Goal: Information Seeking & Learning: Learn about a topic

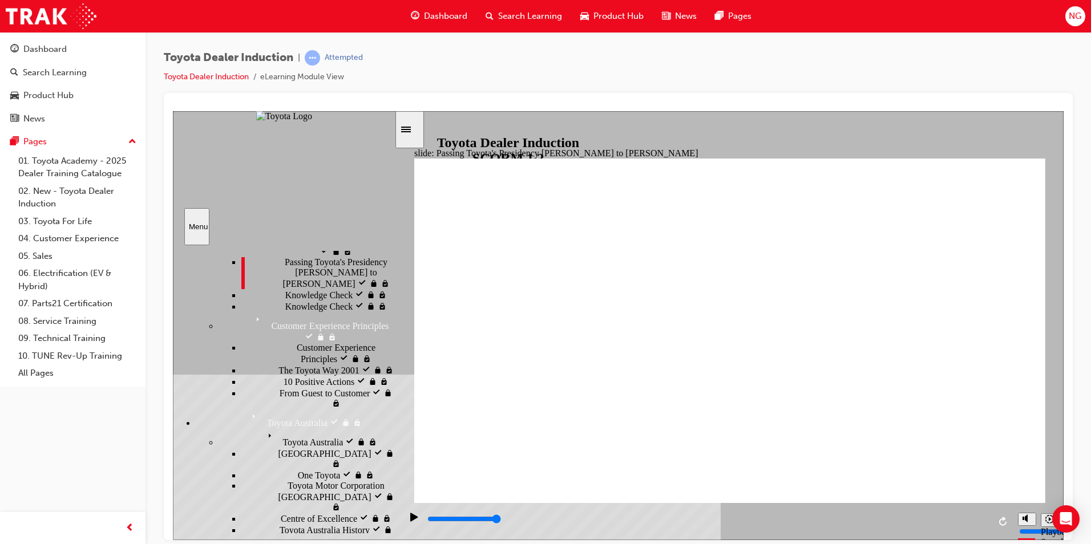
scroll to position [228, 0]
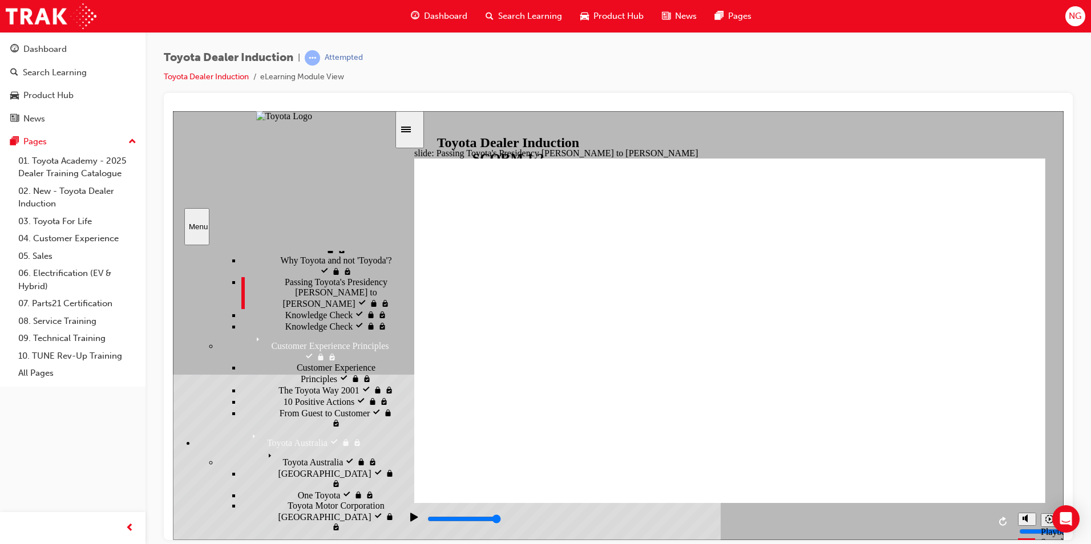
click at [291, 331] on div "Knowledge Check Knowledge Check" at bounding box center [317, 325] width 153 height 11
click at [290, 320] on div "Knowledge Check Knowledge Check" at bounding box center [317, 314] width 153 height 11
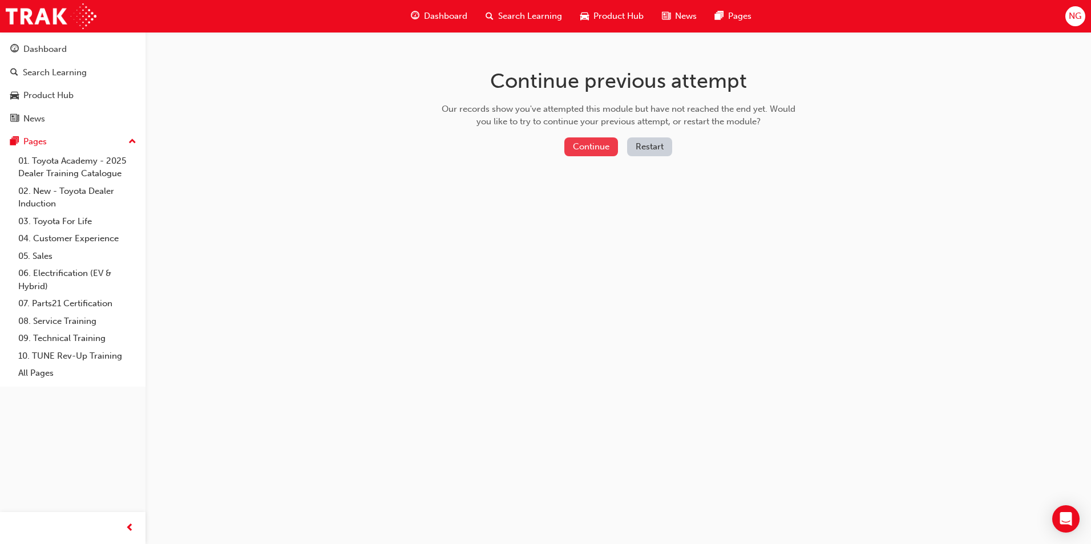
click at [568, 146] on button "Continue" at bounding box center [591, 146] width 54 height 19
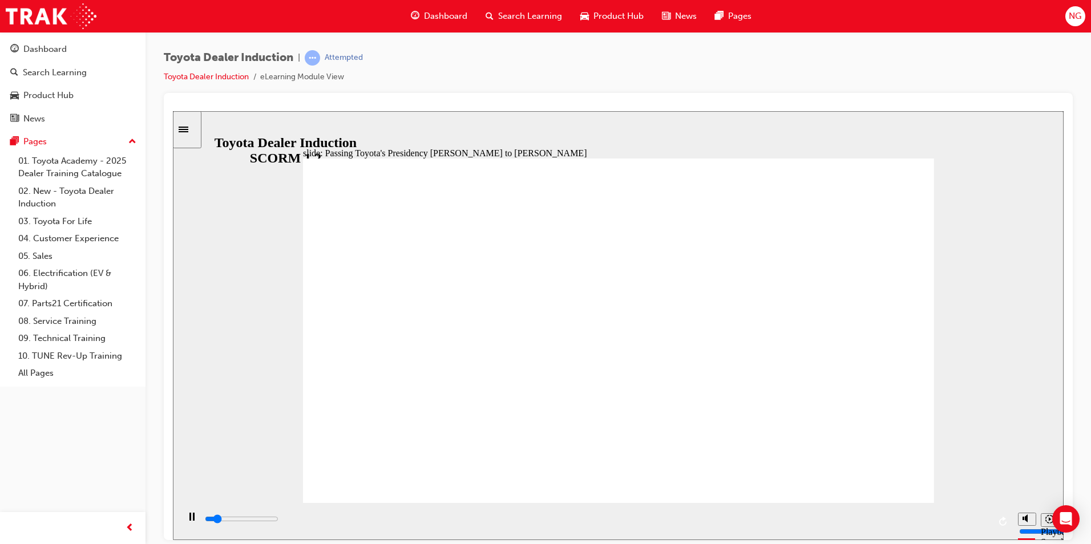
click at [195, 128] on icon "Sidebar Toggle" at bounding box center [187, 128] width 17 height 7
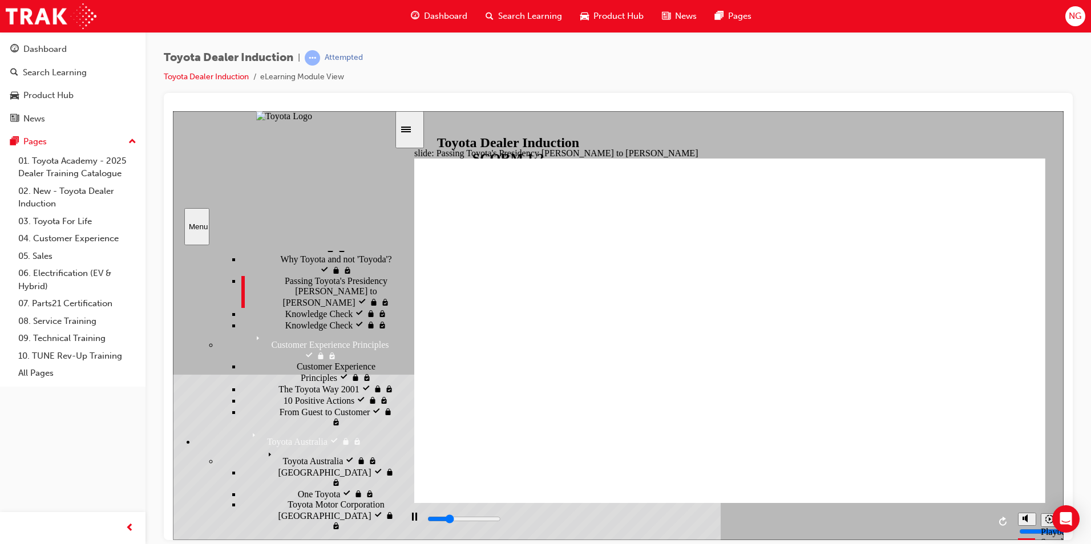
scroll to position [228, 0]
click at [298, 320] on div "Knowledge Check Knowledge Check" at bounding box center [317, 314] width 153 height 11
type input "5000"
radio input "true"
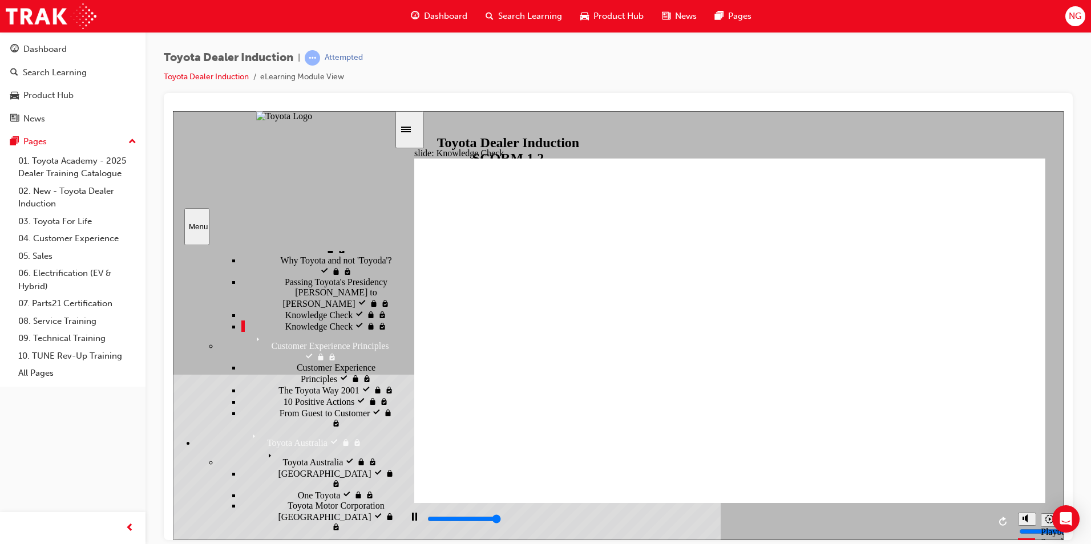
type input "5000"
radio input "true"
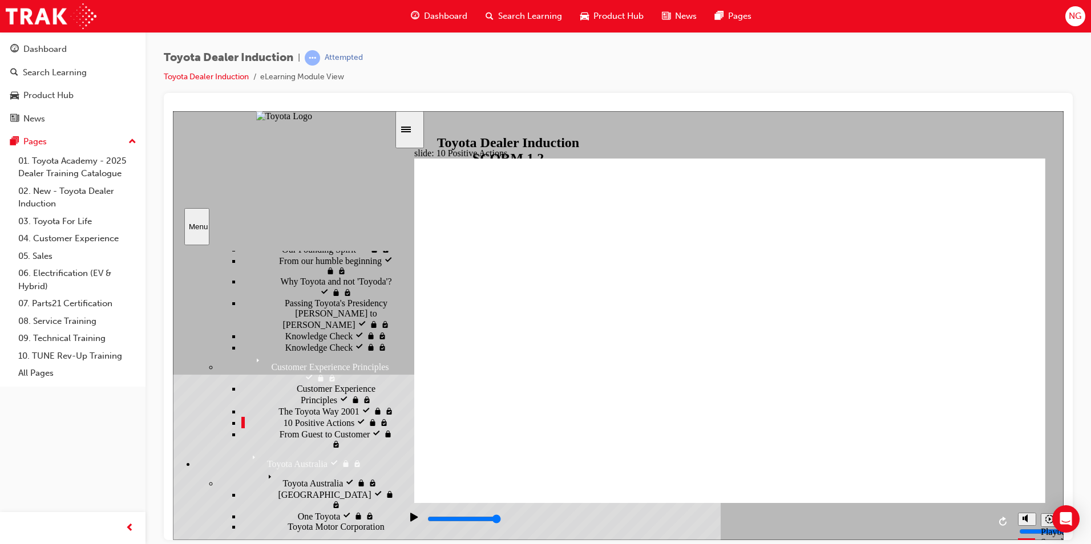
drag, startPoint x: 671, startPoint y: 402, endPoint x: 651, endPoint y: 402, distance: 20.5
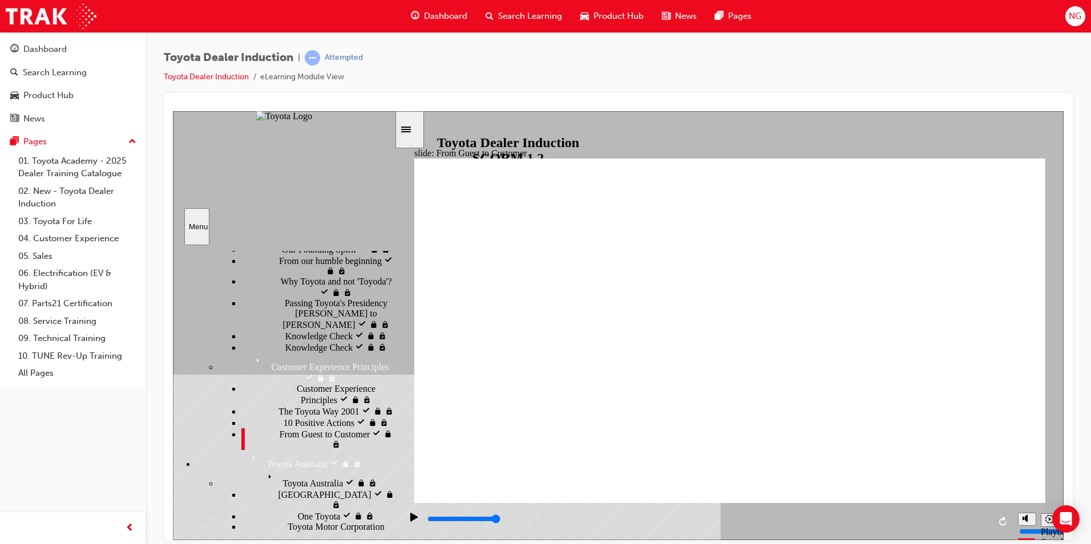
click at [301, 469] on div "Toyota Australia Toyota [GEOGRAPHIC_DATA]" at bounding box center [306, 478] width 176 height 19
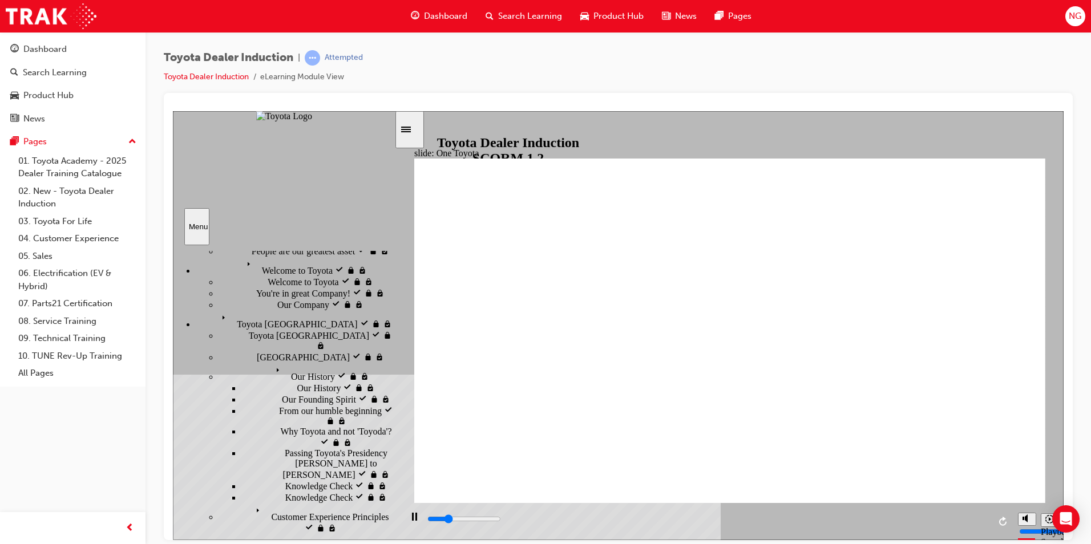
scroll to position [114, 0]
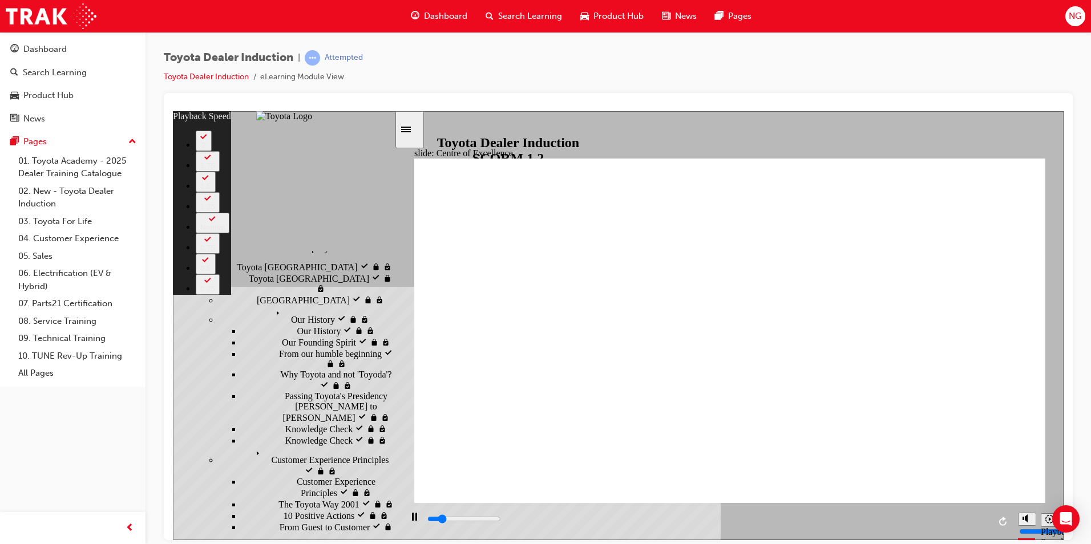
type input "2500"
type input "0"
type input "2800"
type input "1"
type input "3100"
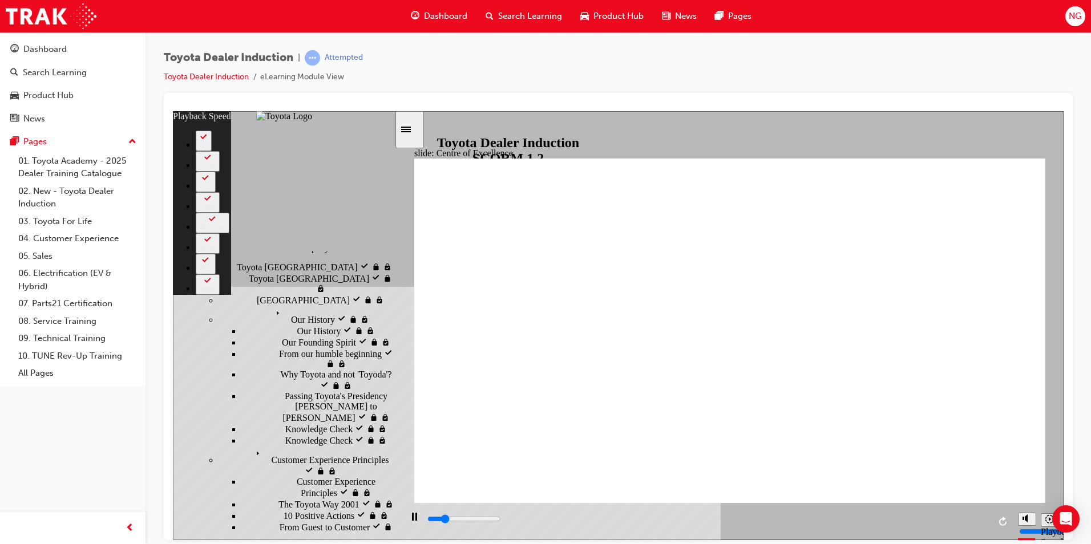
type input "1"
type input "3300"
type input "1"
type input "3600"
type input "1"
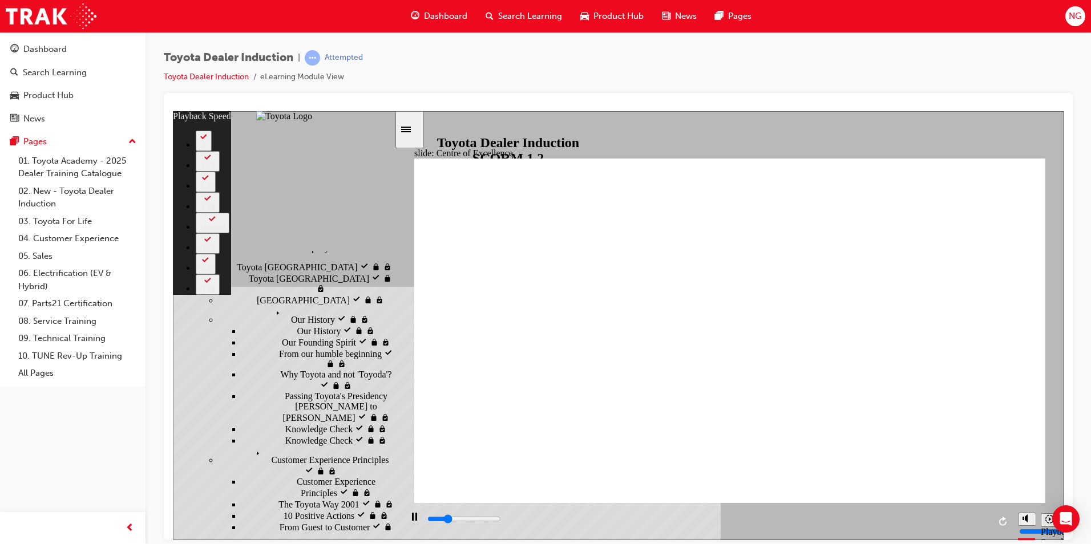
type input "3900"
type input "2"
type input "4100"
type input "2"
type input "4400"
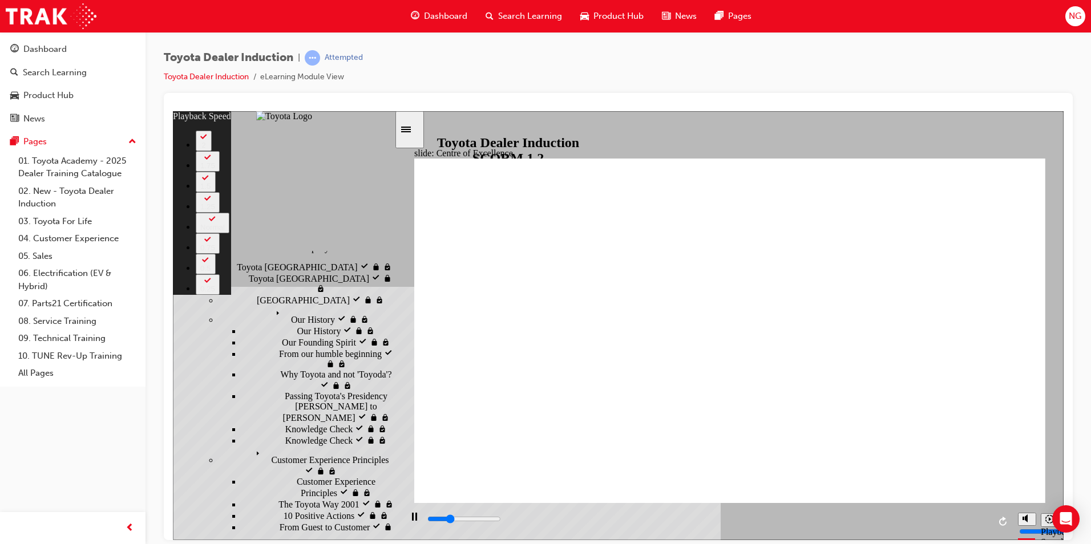
type input "2"
type input "4700"
type input "2"
type input "4900"
type input "3"
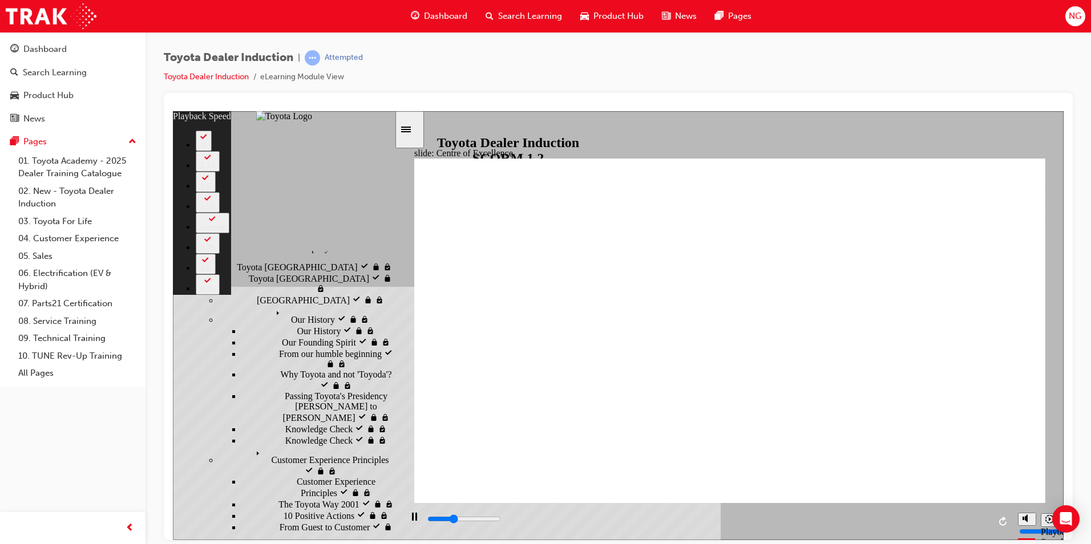
type input "5200"
type input "3"
type input "5200"
type input "3"
type input "5300"
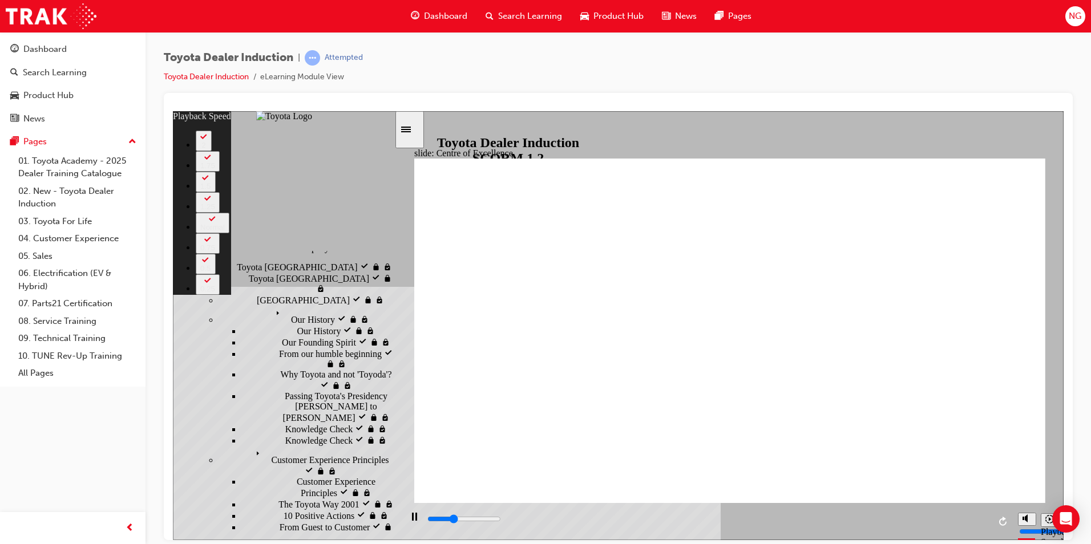
type input "3"
type input "5400"
type input "3"
type input "5700"
type input "3"
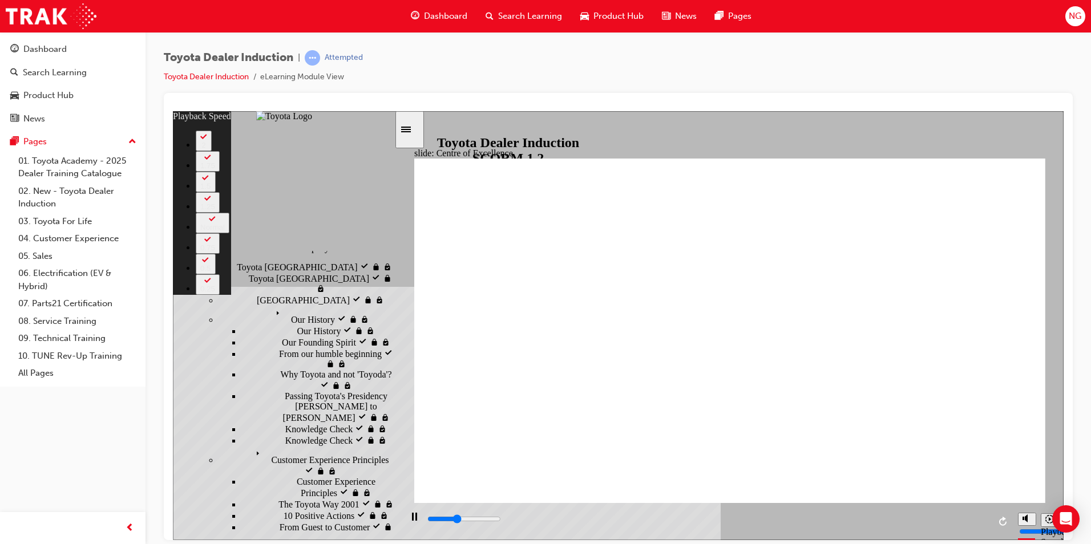
type input "6000"
type input "4"
type input "6300"
type input "4"
type input "6500"
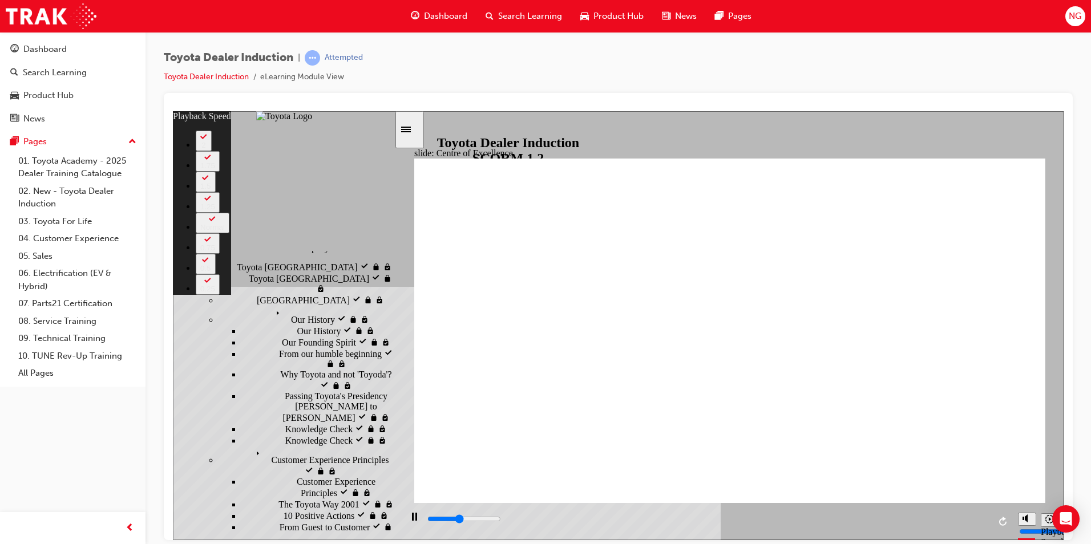
type input "4"
type input "6800"
type input "5"
type input "7100"
type input "5"
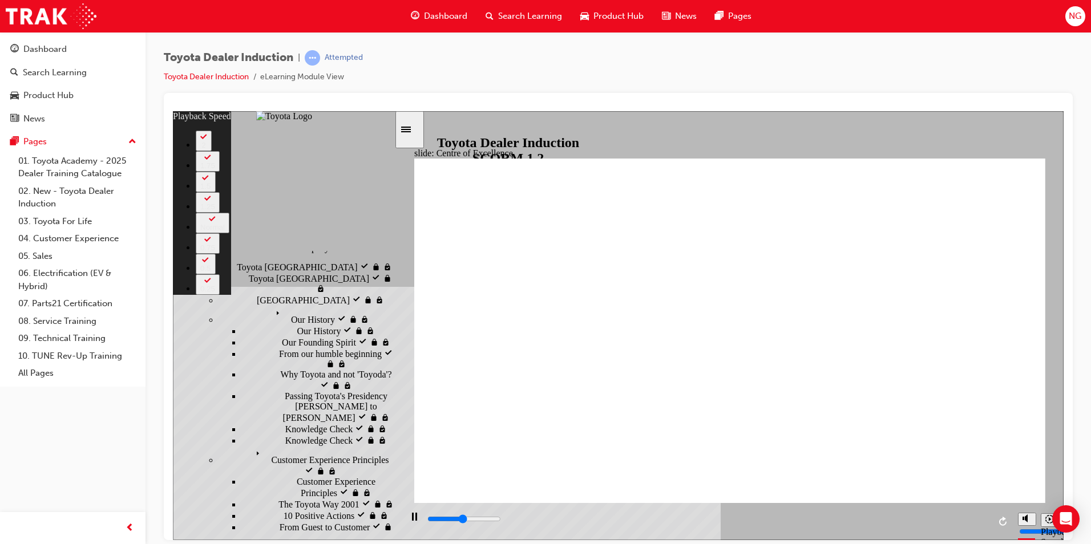
type input "7300"
type input "5"
type input "7600"
type input "5"
type input "7900"
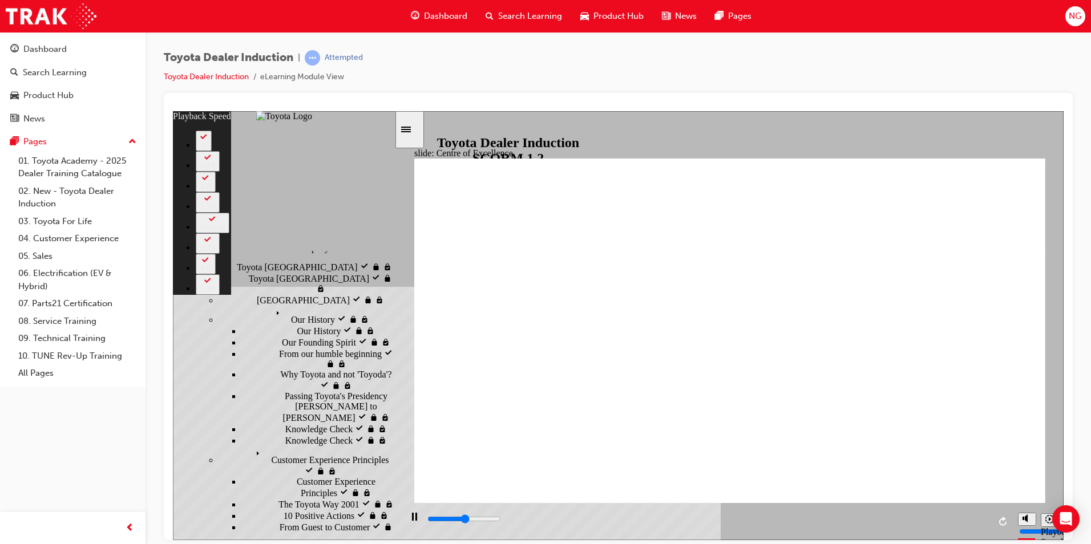
type input "6"
type input "8100"
type input "6"
type input "8400"
type input "6"
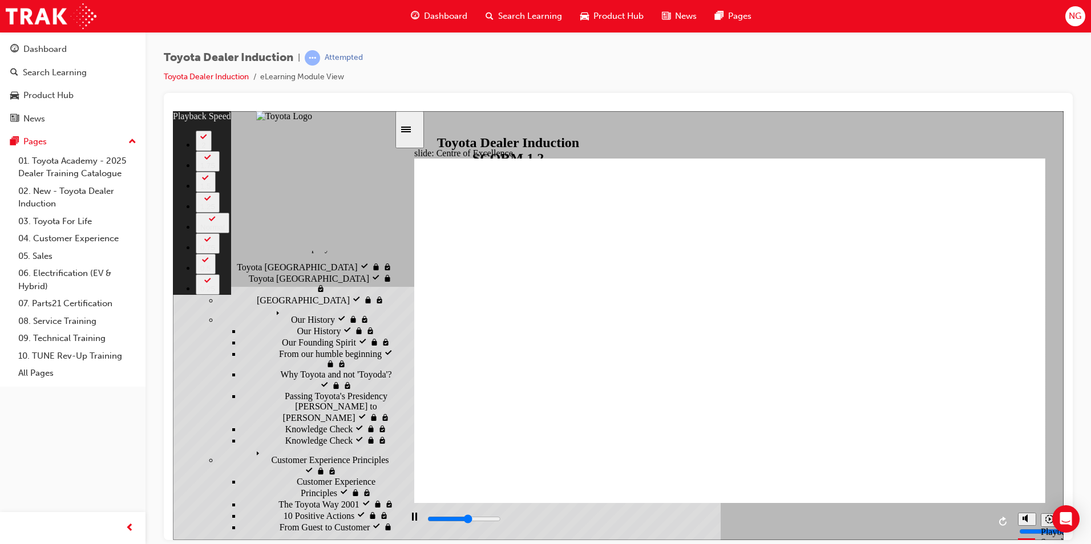
type input "8600"
type input "6"
type input "8900"
type input "7"
type input "9200"
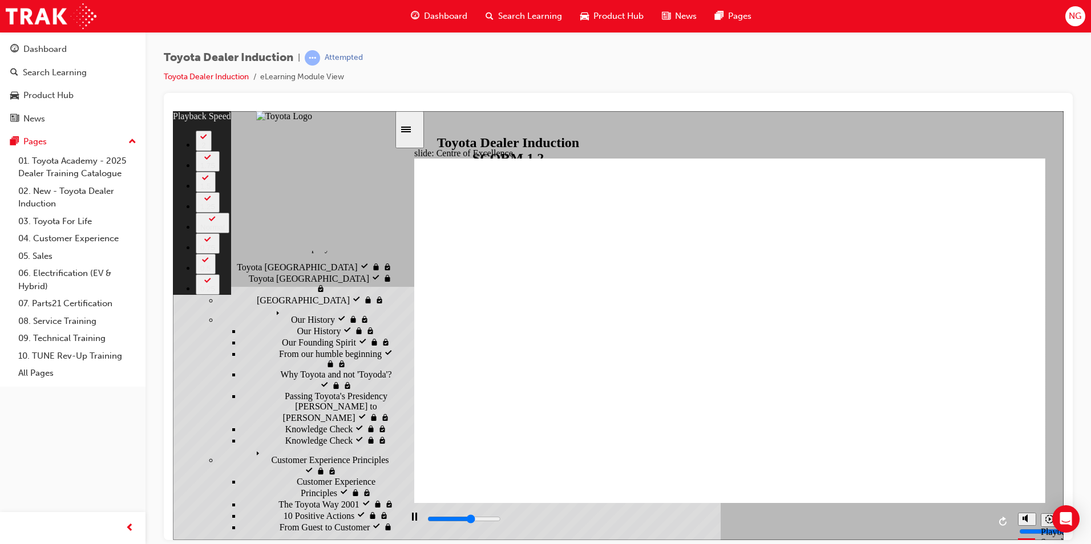
type input "7"
type input "9400"
type input "7"
type input "9700"
type input "7"
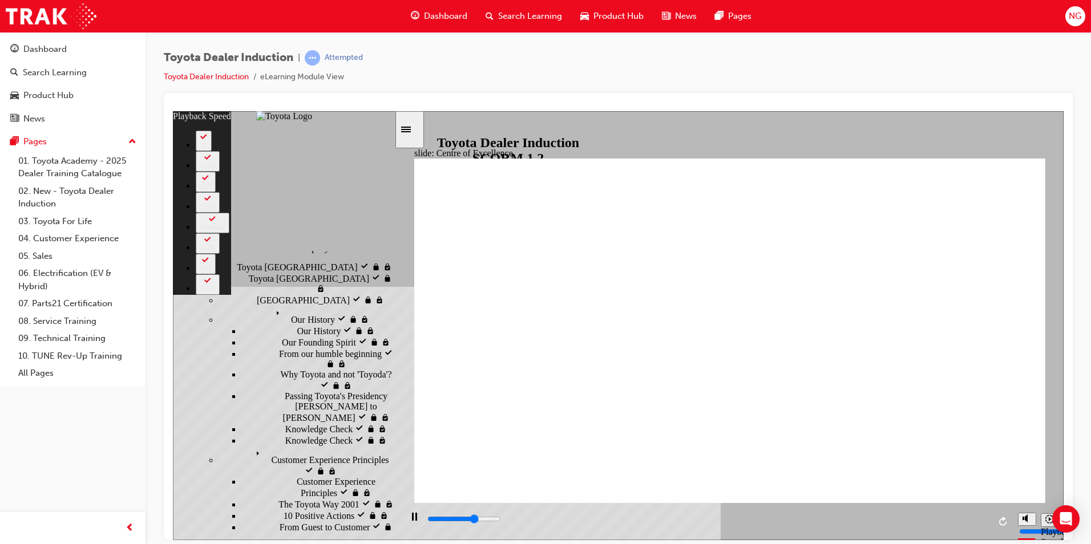
type input "10000"
type input "8"
type input "10200"
type input "8"
type input "10500"
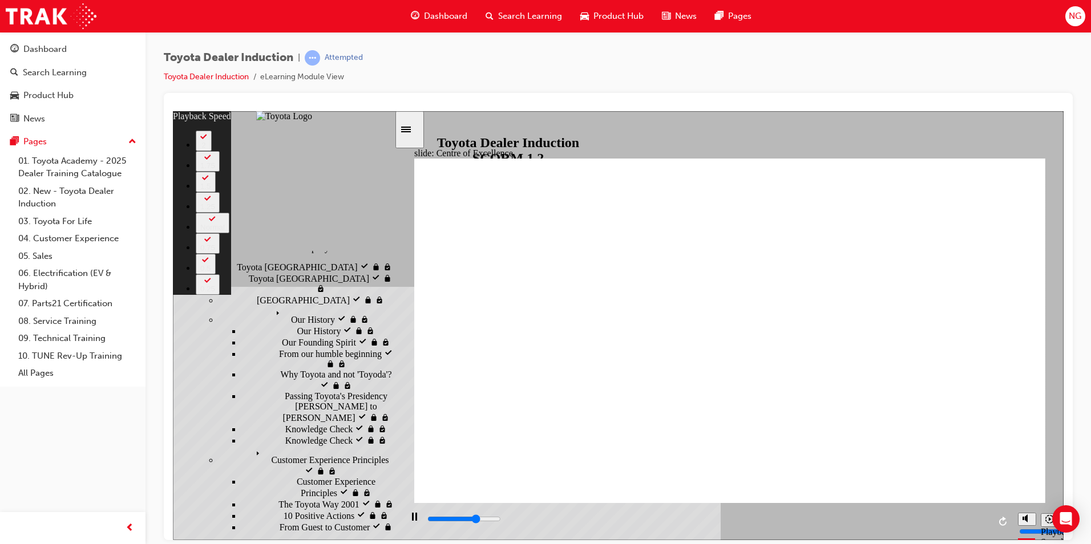
type input "8"
type input "10600"
type input "8"
type input "10800"
type input "9"
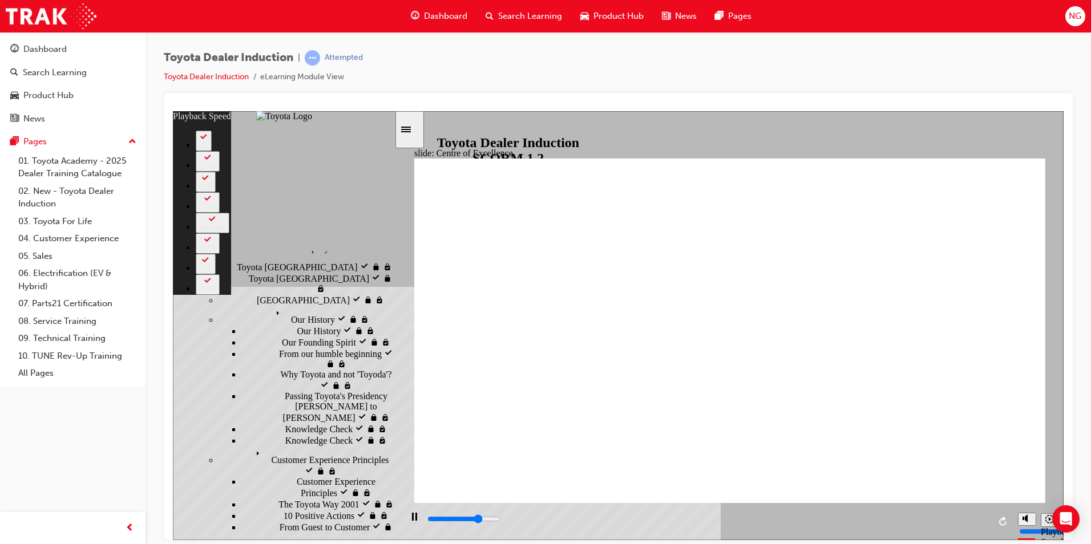
type input "11000"
type input "9"
type input "11300"
type input "9"
type input "11600"
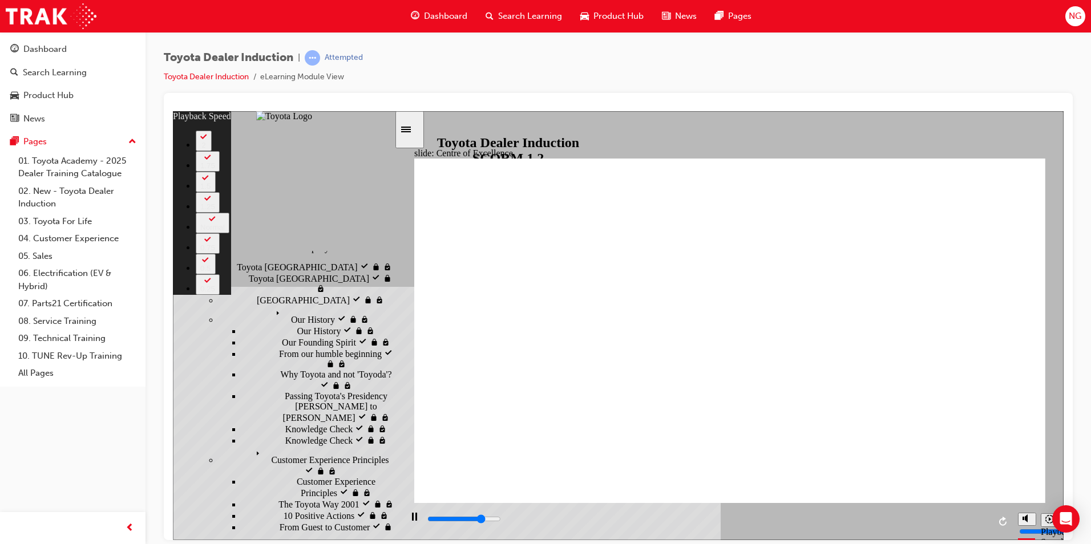
type input "9"
type input "11800"
type input "10"
type input "12100"
type input "10"
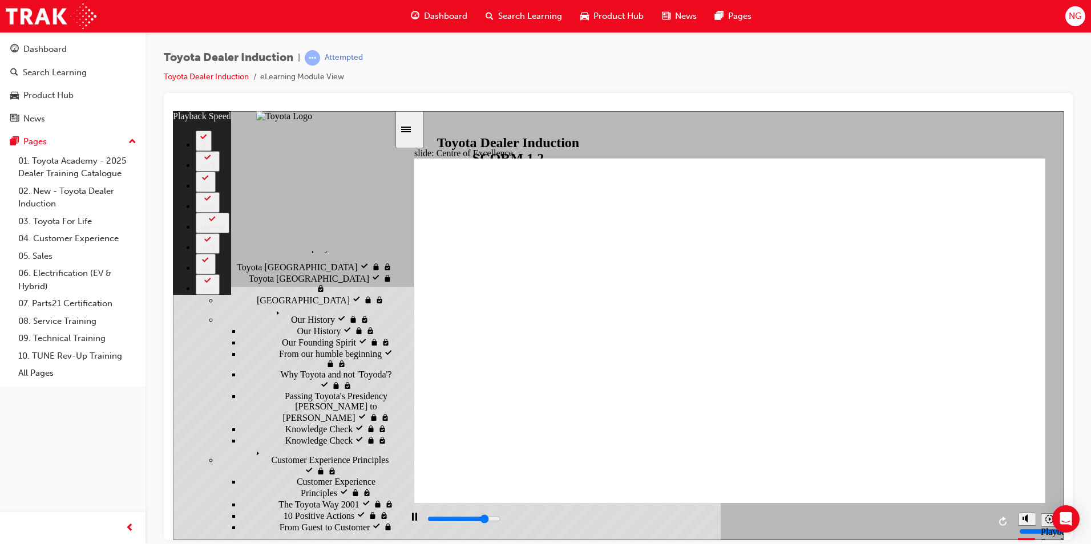
type input "12400"
type input "10"
type input "12600"
type input "10"
type input "12900"
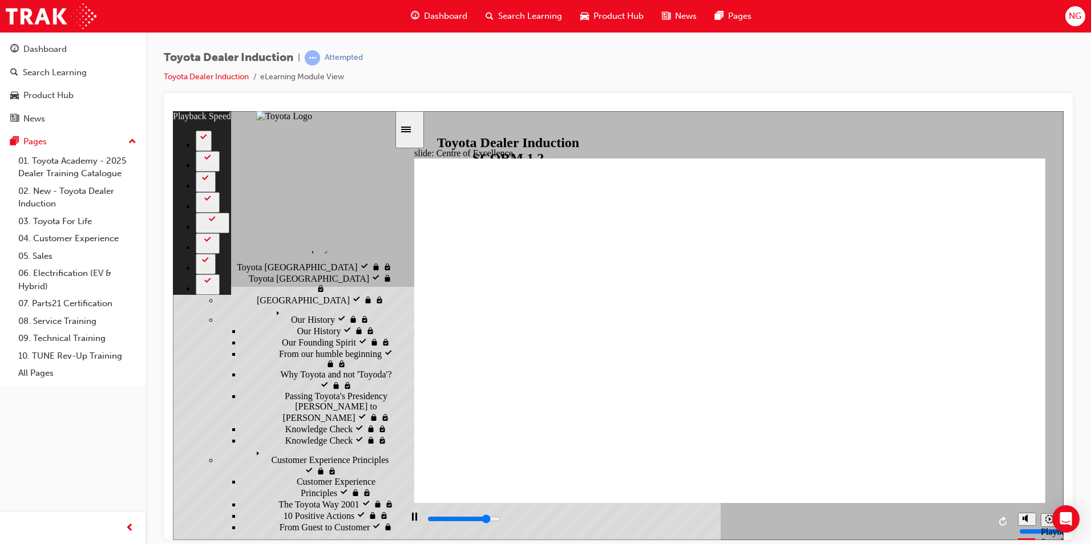
type input "11"
type input "13200"
type input "11"
type input "13400"
type input "11"
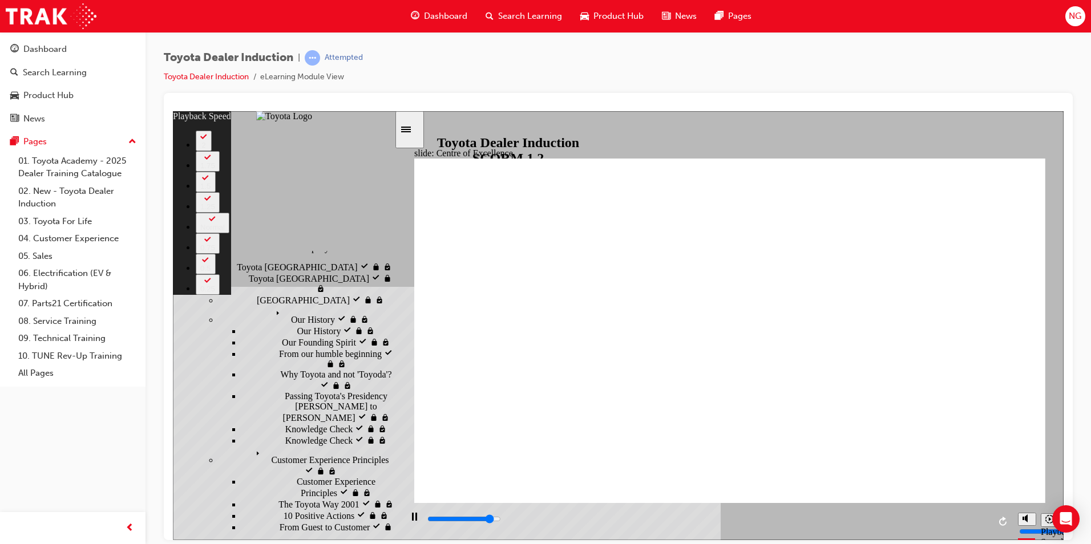
type input "13700"
type input "11"
type input "14000"
type input "12"
type input "14200"
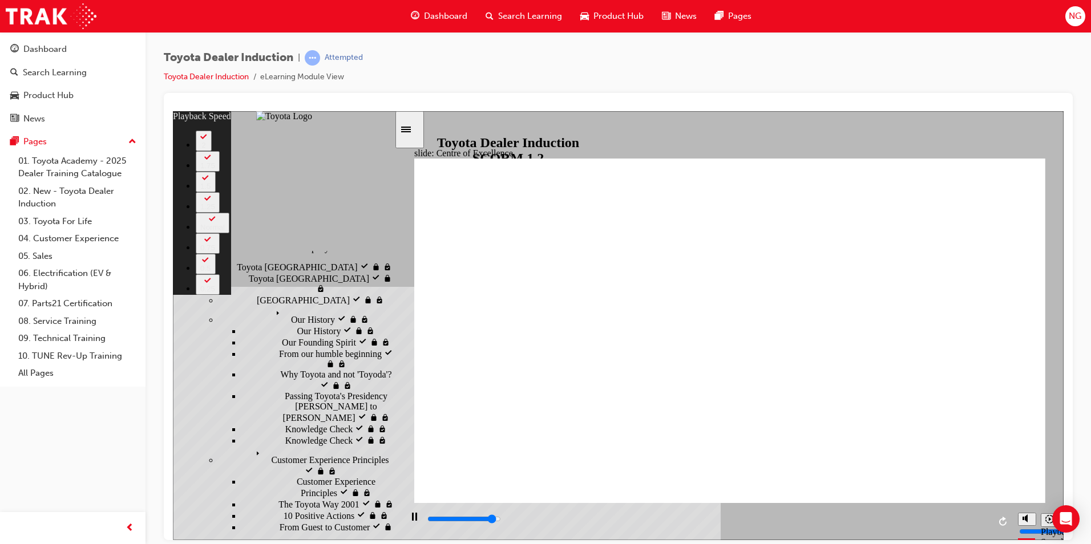
type input "12"
type input "14500"
type input "12"
type input "14800"
type input "13"
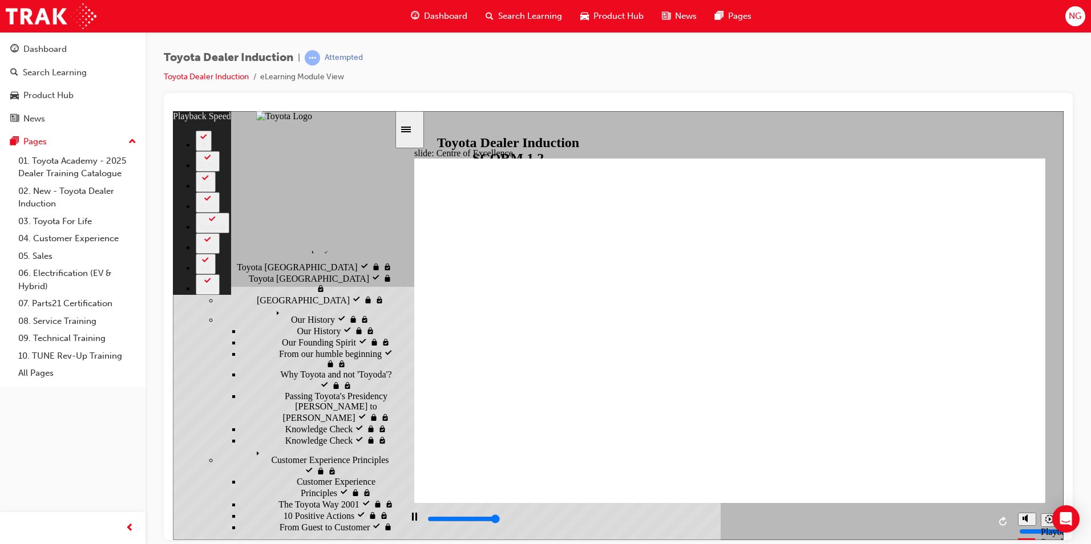
type input "15000"
type input "13"
type input "15300"
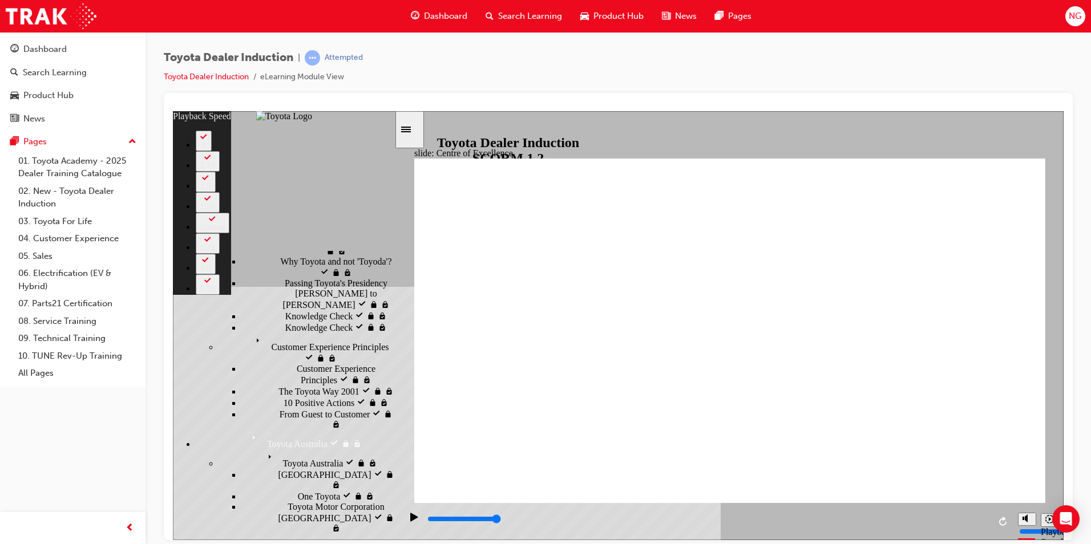
scroll to position [228, 0]
type input "248"
